Goal: Task Accomplishment & Management: Manage account settings

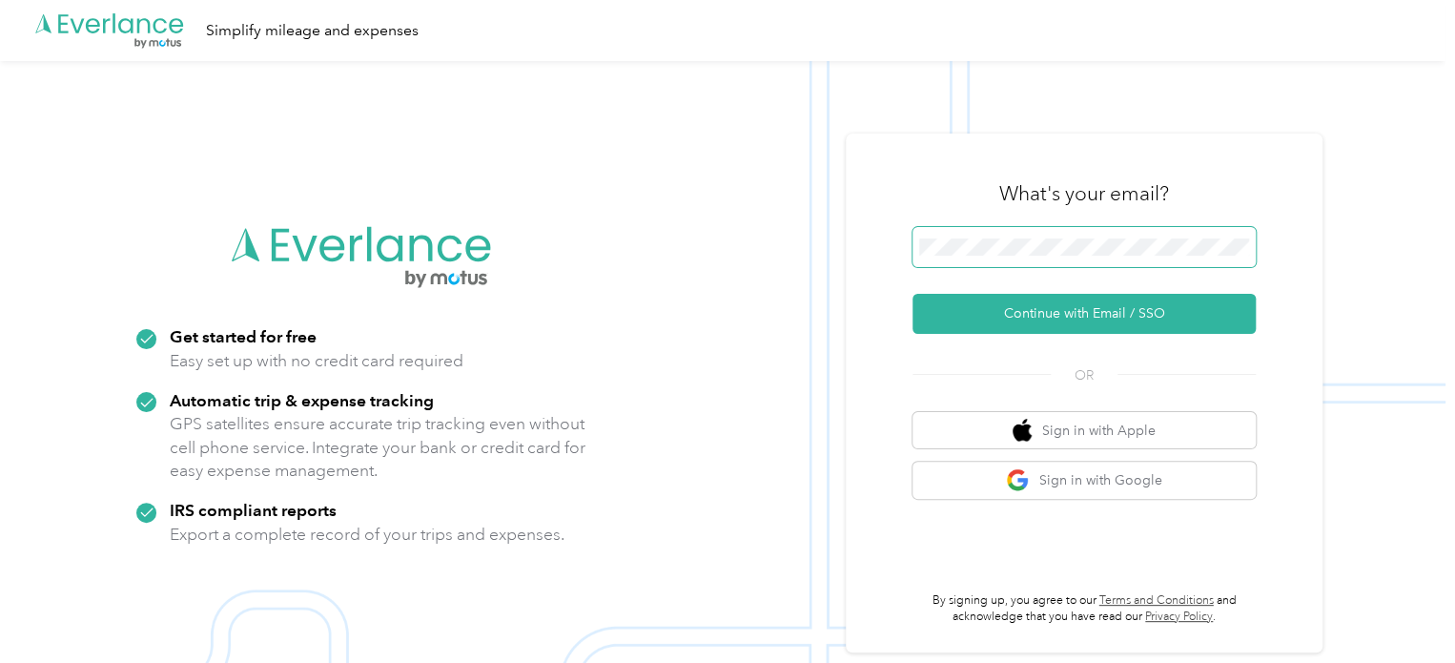
click at [1099, 232] on span at bounding box center [1083, 247] width 343 height 40
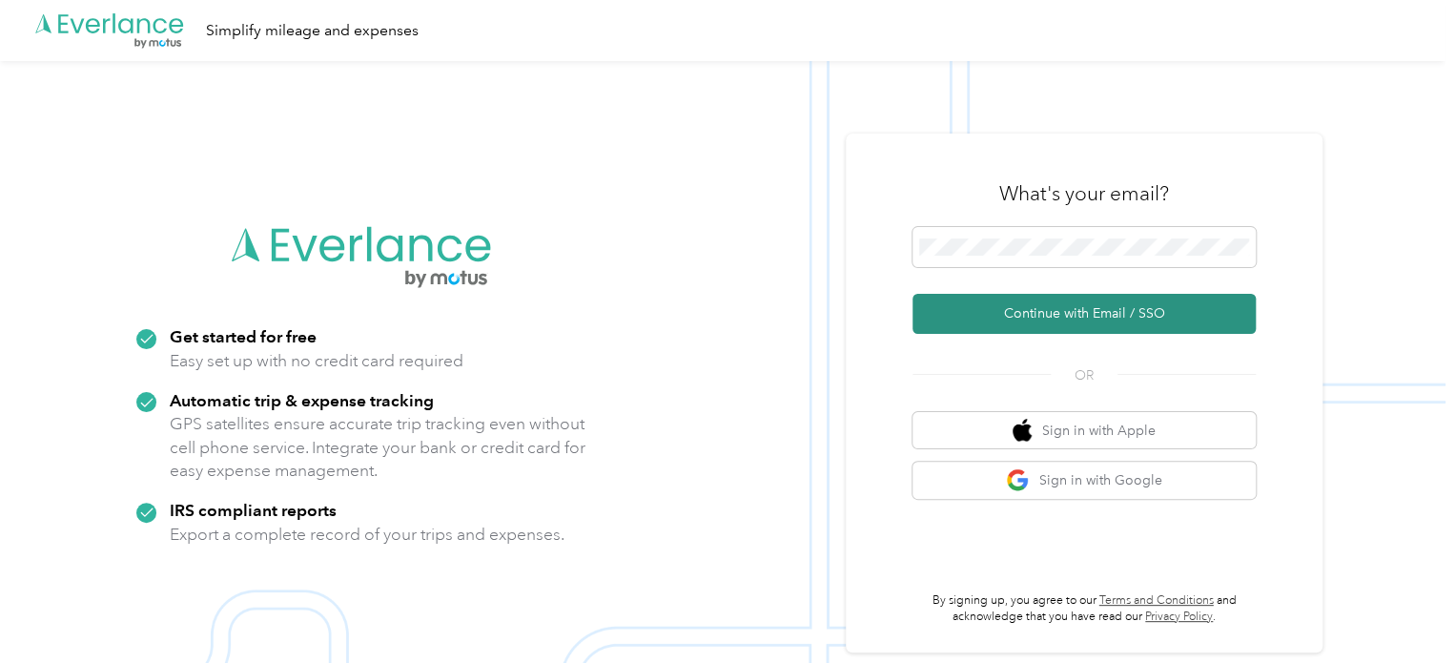
click at [1133, 316] on button "Continue with Email / SSO" at bounding box center [1083, 314] width 343 height 40
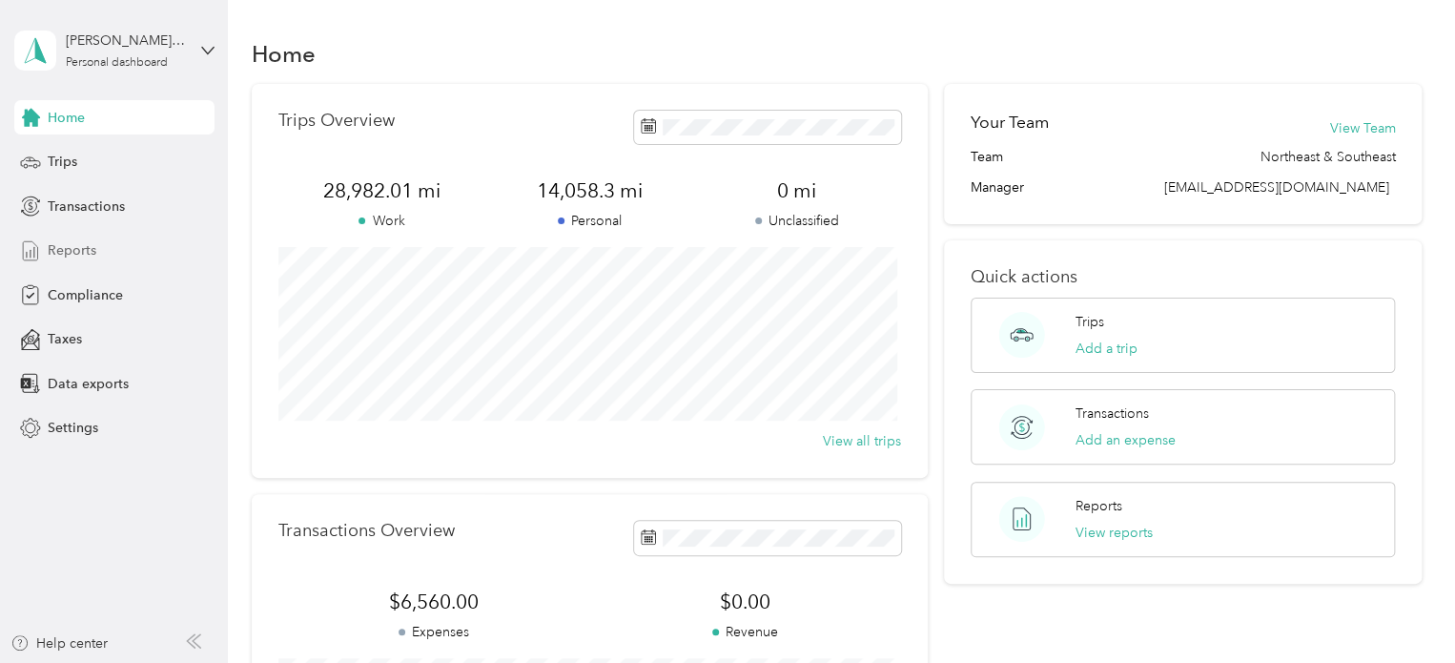
click at [100, 242] on div "Reports" at bounding box center [114, 251] width 200 height 34
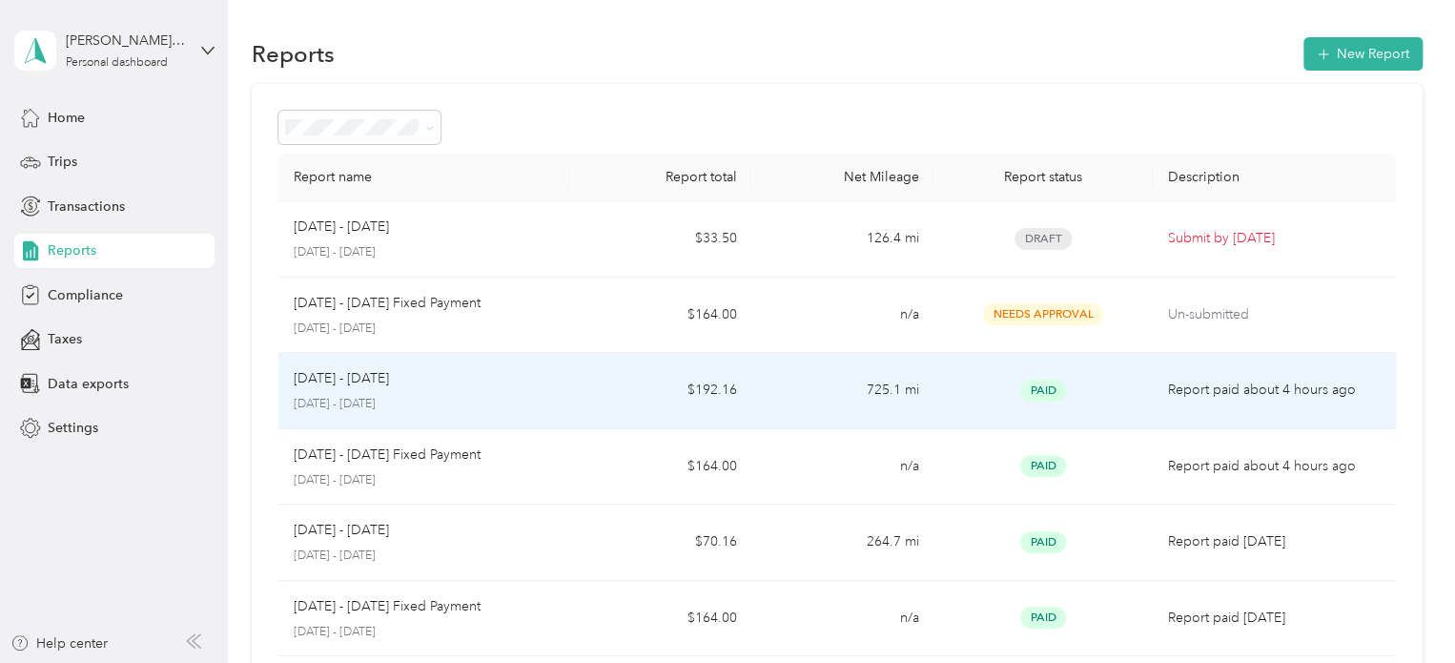
click at [812, 389] on td "725.1 mi" at bounding box center [842, 391] width 182 height 76
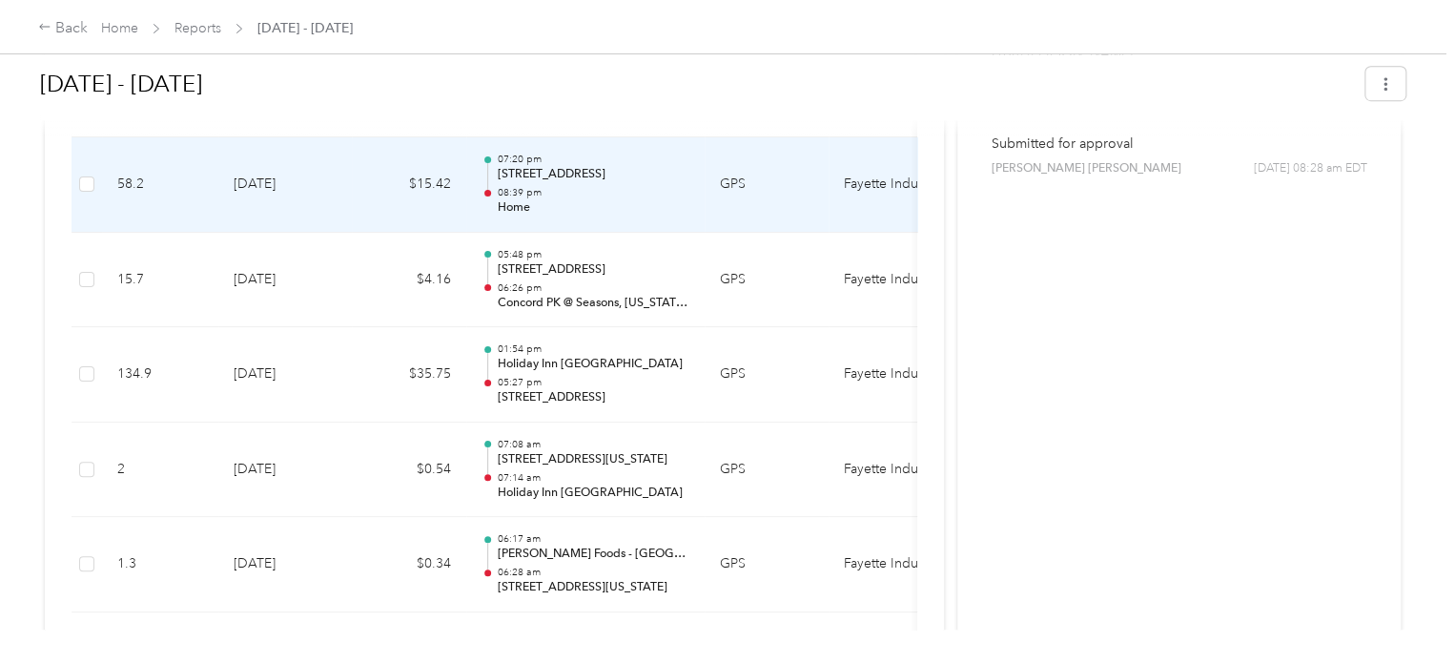
scroll to position [667, 0]
